Goal: Task Accomplishment & Management: Manage account settings

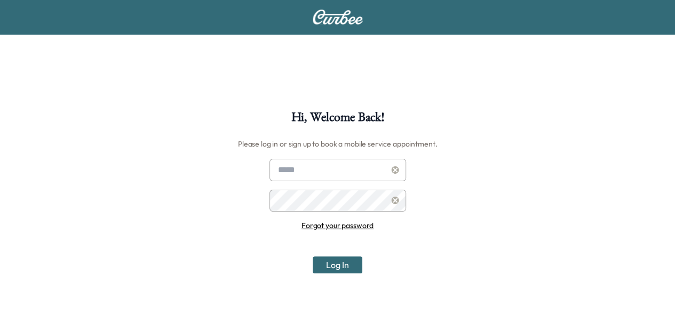
type input "**********"
click at [358, 269] on button "Log In" at bounding box center [338, 265] width 50 height 17
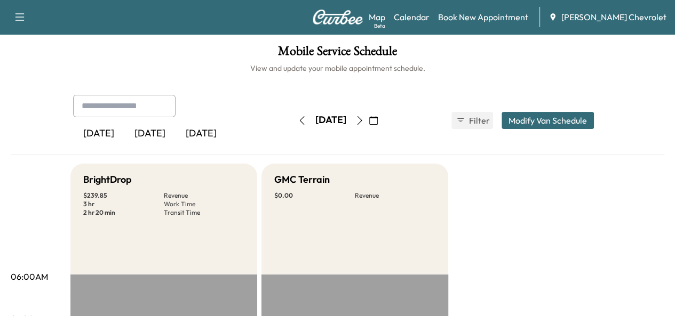
click at [378, 121] on icon "button" at bounding box center [373, 120] width 9 height 9
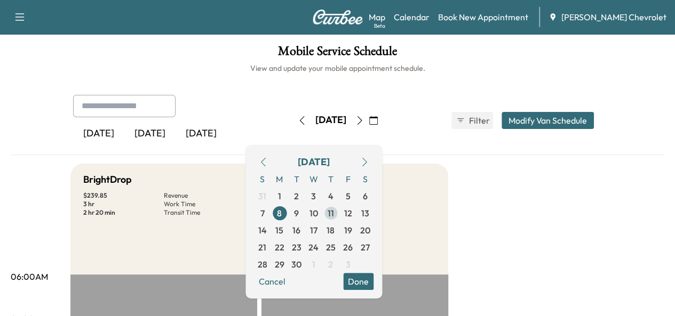
click at [339, 213] on span "11" at bounding box center [330, 213] width 17 height 17
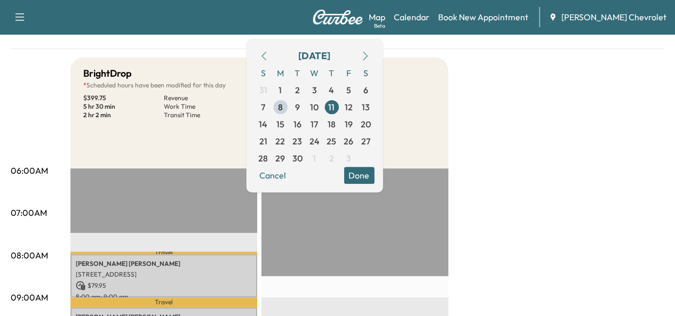
scroll to position [107, 0]
click at [374, 173] on button "Done" at bounding box center [359, 174] width 30 height 17
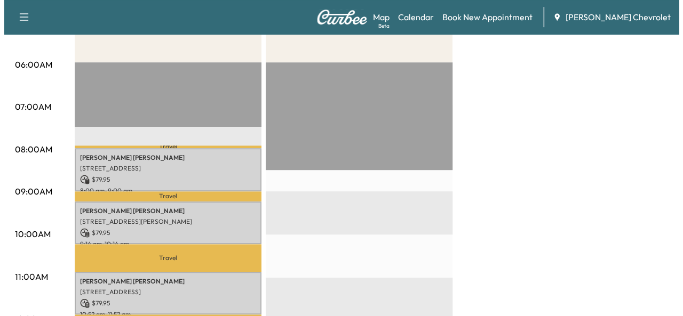
scroll to position [213, 0]
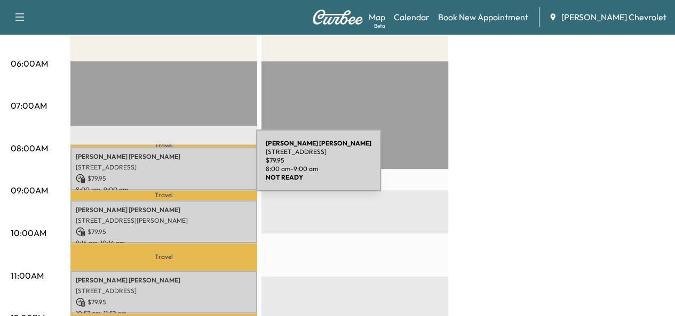
click at [176, 167] on p "[STREET_ADDRESS]" at bounding box center [164, 167] width 176 height 9
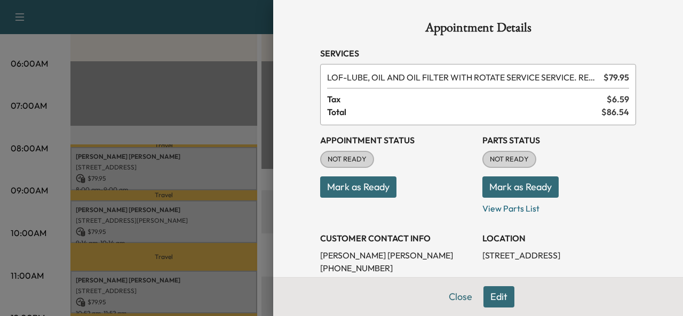
click at [498, 299] on button "Edit" at bounding box center [498, 297] width 31 height 21
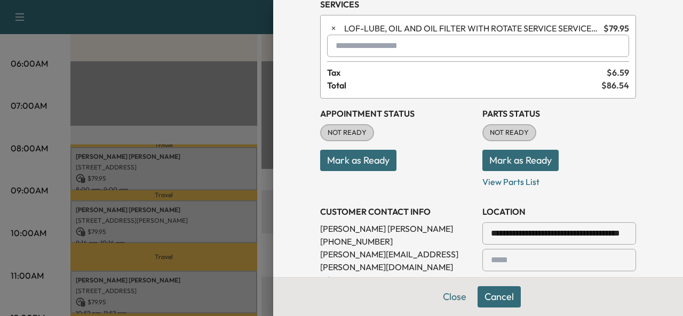
scroll to position [160, 0]
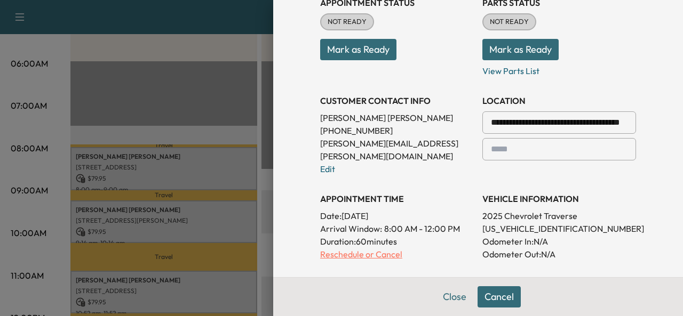
click at [378, 248] on p "Reschedule or Cancel" at bounding box center [397, 254] width 154 height 13
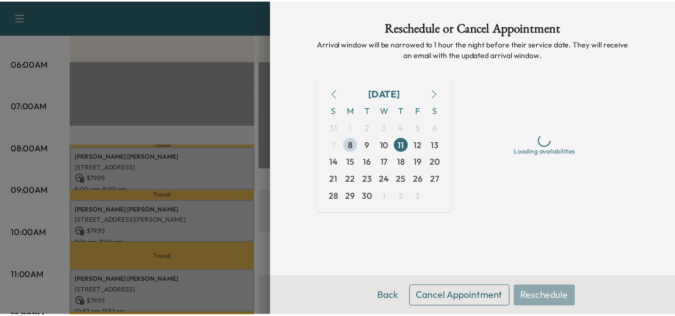
scroll to position [0, 0]
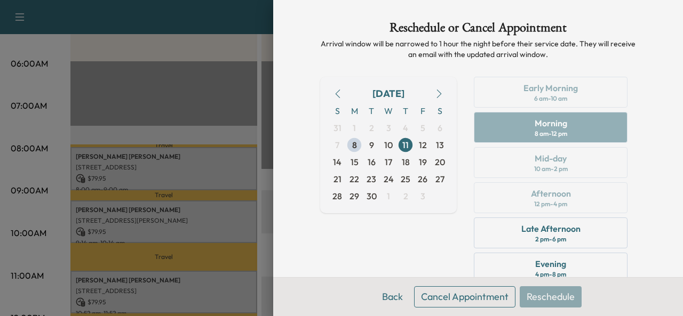
click at [462, 293] on button "Cancel Appointment" at bounding box center [464, 297] width 101 height 21
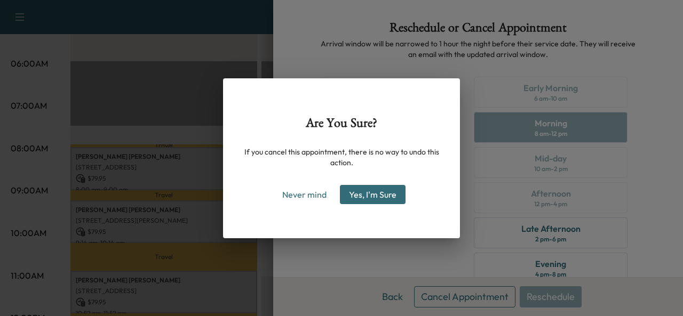
click at [383, 195] on button "Yes, I'm Sure" at bounding box center [373, 194] width 66 height 19
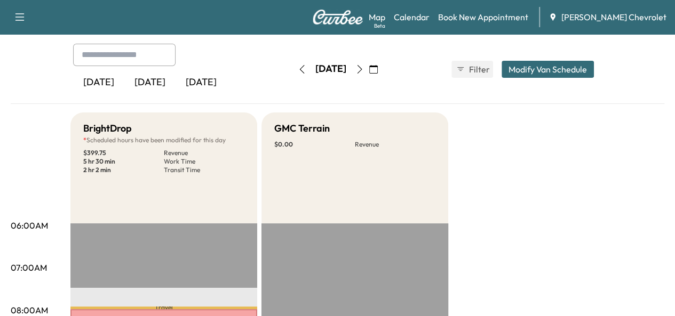
scroll to position [160, 0]
